Goal: Use online tool/utility: Utilize a website feature to perform a specific function

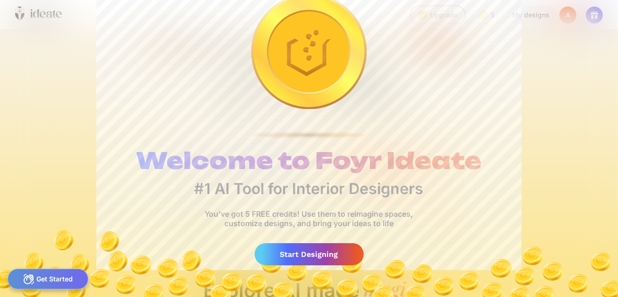
click at [415, 296] on img at bounding box center [309, 260] width 618 height 74
click at [295, 250] on div "Start Designing" at bounding box center [309, 254] width 109 height 22
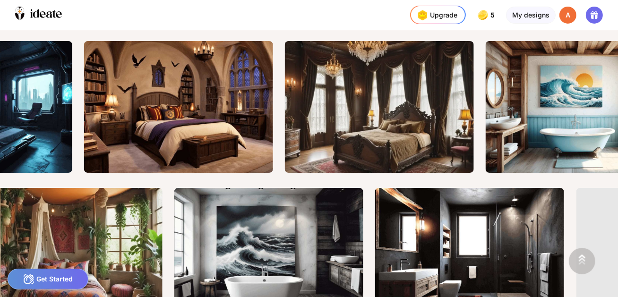
click at [55, 276] on div "Get Started" at bounding box center [48, 279] width 81 height 21
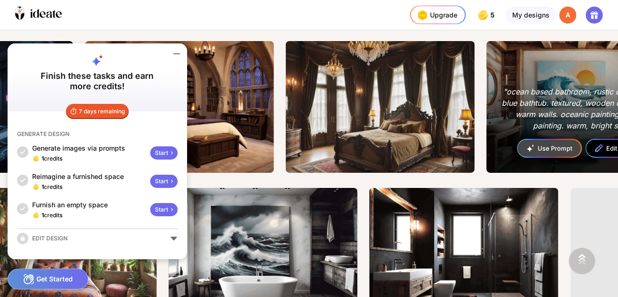
click at [585, 112] on div ""ocean based bathroom, rustic design. light blue bathtub. textured, wooden deco…" at bounding box center [581, 108] width 159 height 45
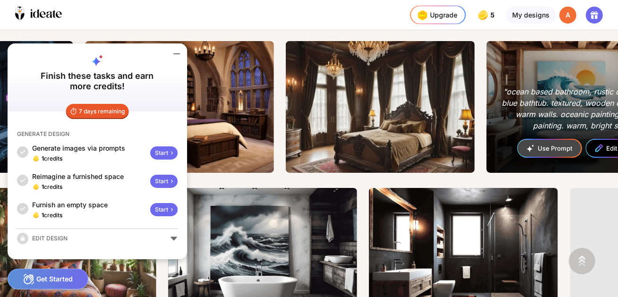
click at [537, 116] on div ""ocean based bathroom, rustic design. light blue bathtub. textured, wooden deco…" at bounding box center [581, 108] width 159 height 45
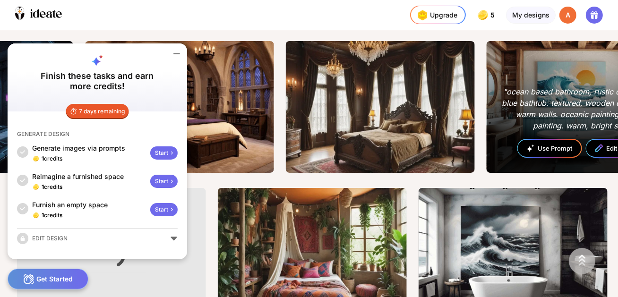
click at [540, 146] on div "Use Prompt" at bounding box center [549, 148] width 63 height 17
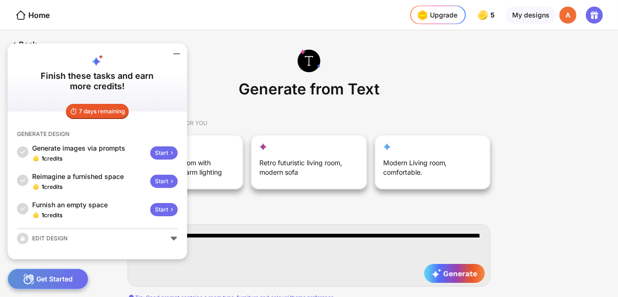
click at [177, 53] on icon at bounding box center [176, 53] width 11 height 11
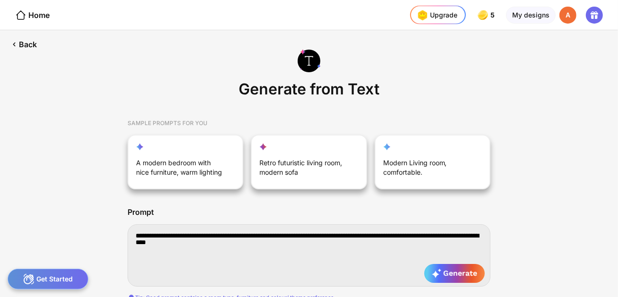
drag, startPoint x: 270, startPoint y: 242, endPoint x: 130, endPoint y: 237, distance: 140.0
click at [130, 237] on textarea "**********" at bounding box center [309, 255] width 363 height 62
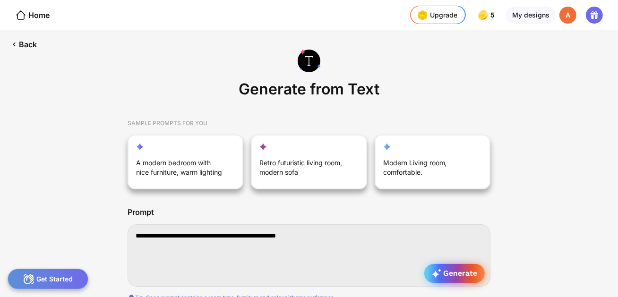
type textarea "**********"
click at [454, 268] on div "Generate" at bounding box center [454, 273] width 60 height 19
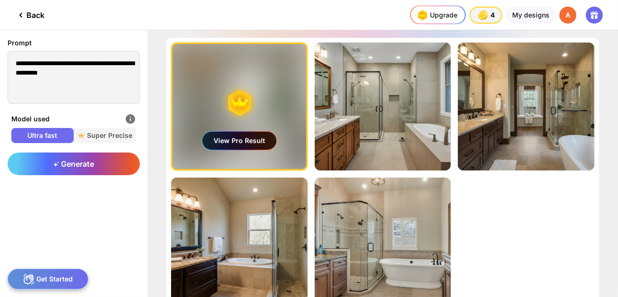
click at [267, 141] on div "View Pro Result" at bounding box center [239, 141] width 74 height 18
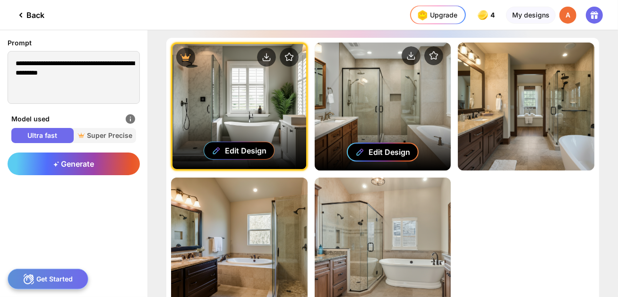
click at [391, 148] on div "Edit Design" at bounding box center [390, 151] width 42 height 9
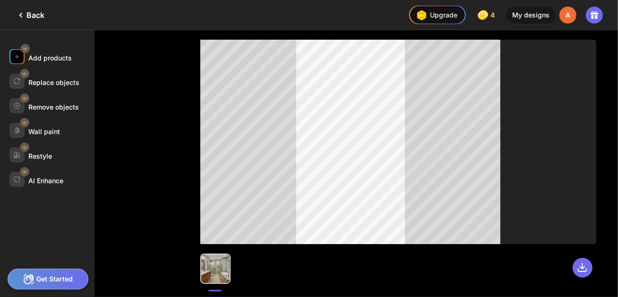
click at [46, 58] on div "Add products" at bounding box center [49, 58] width 43 height 8
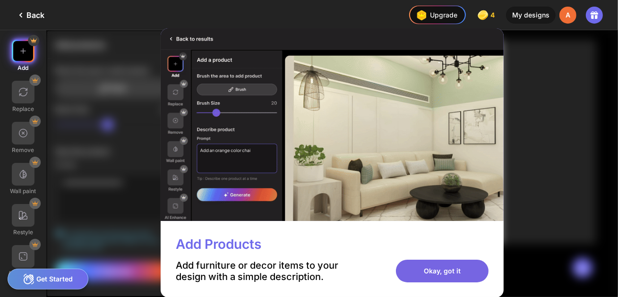
click at [439, 269] on div "Okay, got it" at bounding box center [442, 271] width 93 height 23
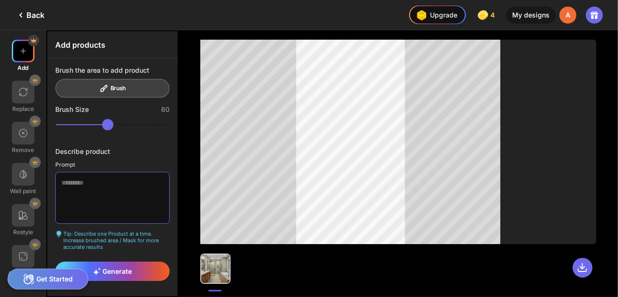
click at [65, 182] on textarea at bounding box center [112, 198] width 114 height 52
click at [78, 183] on textarea "**********" at bounding box center [112, 198] width 114 height 52
click at [159, 182] on textarea "**********" at bounding box center [112, 198] width 114 height 52
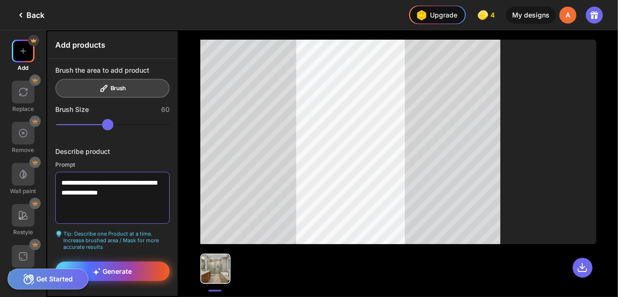
type textarea "**********"
click at [141, 271] on div "Generate" at bounding box center [112, 271] width 114 height 19
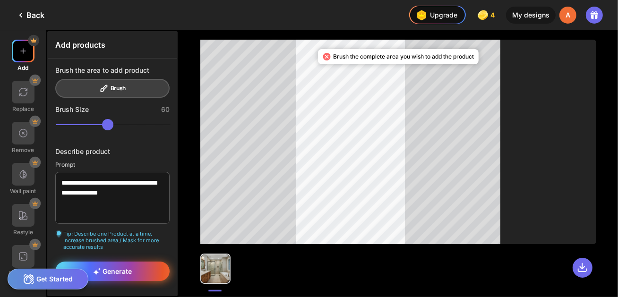
click at [117, 268] on span "Generate" at bounding box center [112, 272] width 39 height 8
click at [112, 265] on div "Generate" at bounding box center [112, 271] width 114 height 19
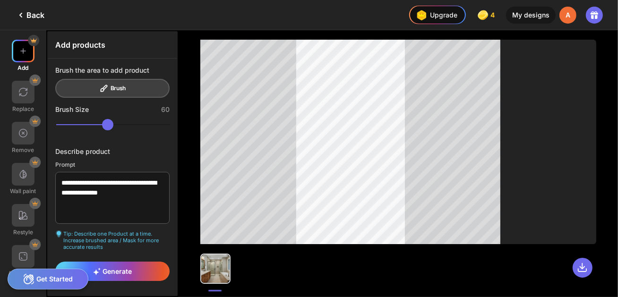
click at [45, 279] on div "Get Started" at bounding box center [48, 279] width 81 height 21
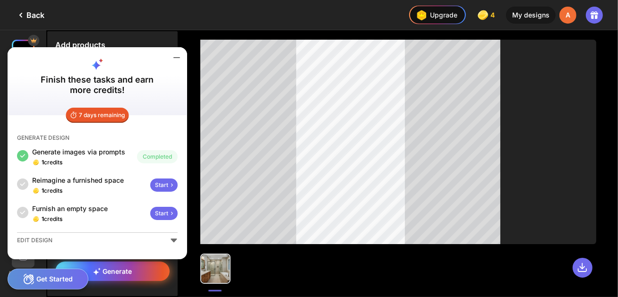
click at [114, 270] on span "Generate" at bounding box center [112, 272] width 39 height 8
click at [179, 57] on icon at bounding box center [176, 57] width 11 height 11
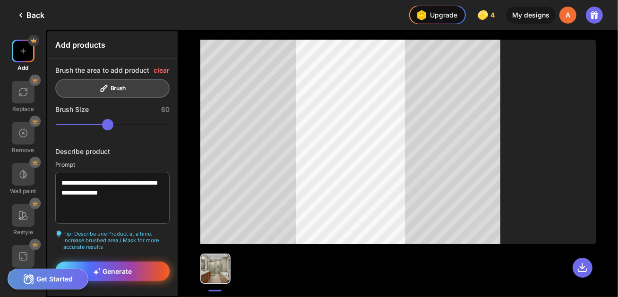
click at [115, 273] on span "Generate" at bounding box center [112, 272] width 39 height 8
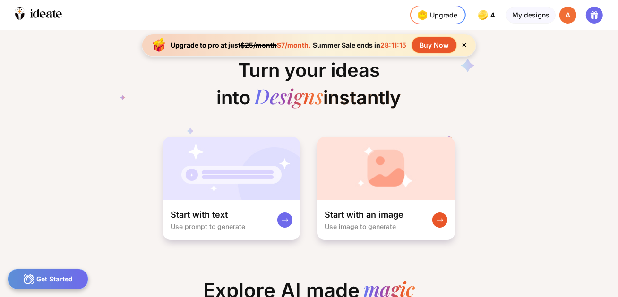
click at [465, 44] on icon at bounding box center [464, 45] width 8 height 8
